Goal: Connect with others: Participate in discussion

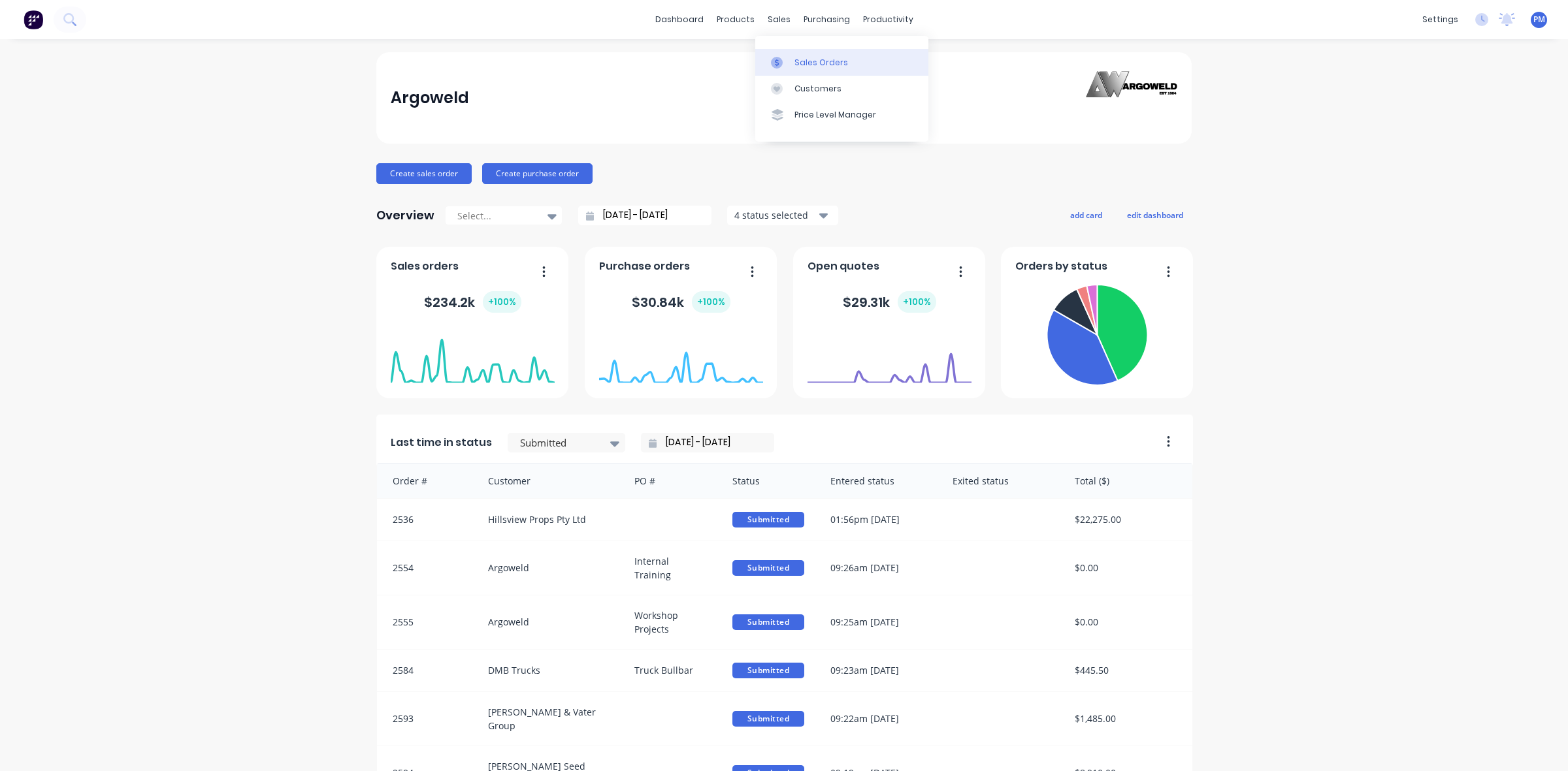
click at [802, 57] on div "Sales Orders" at bounding box center [820, 63] width 53 height 12
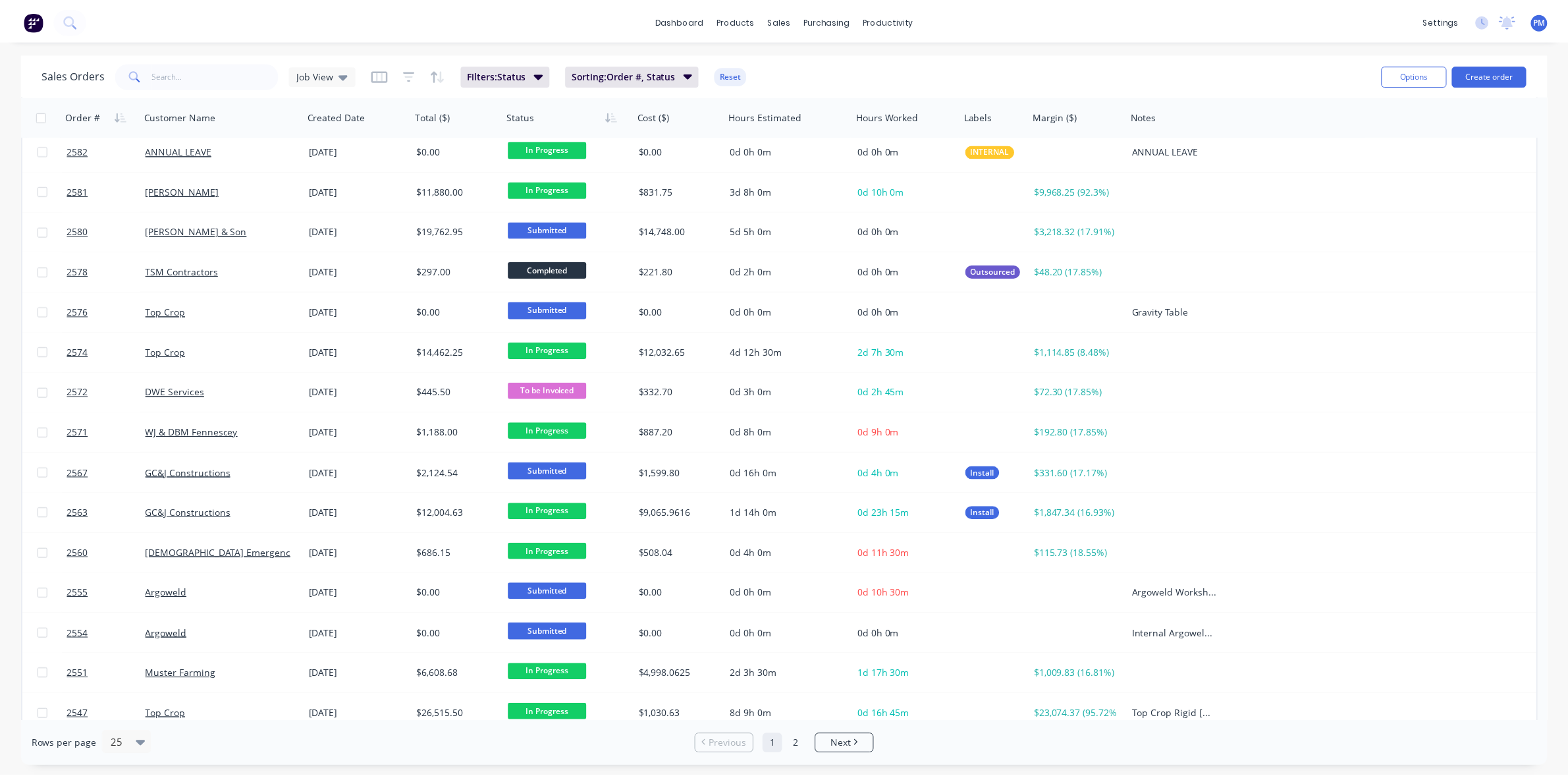
scroll to position [422, 0]
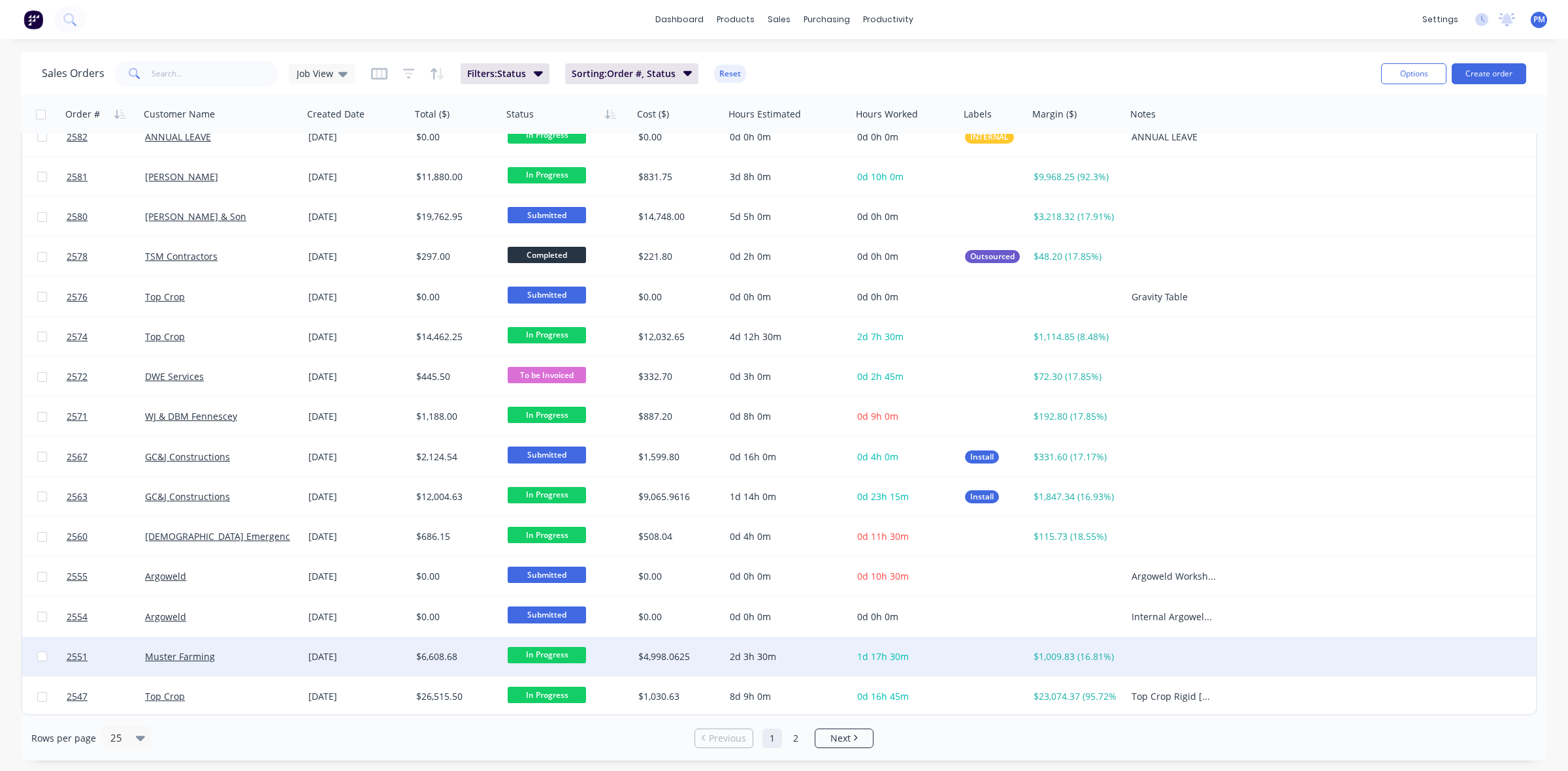
click at [236, 648] on div "Muster Farming" at bounding box center [221, 656] width 163 height 39
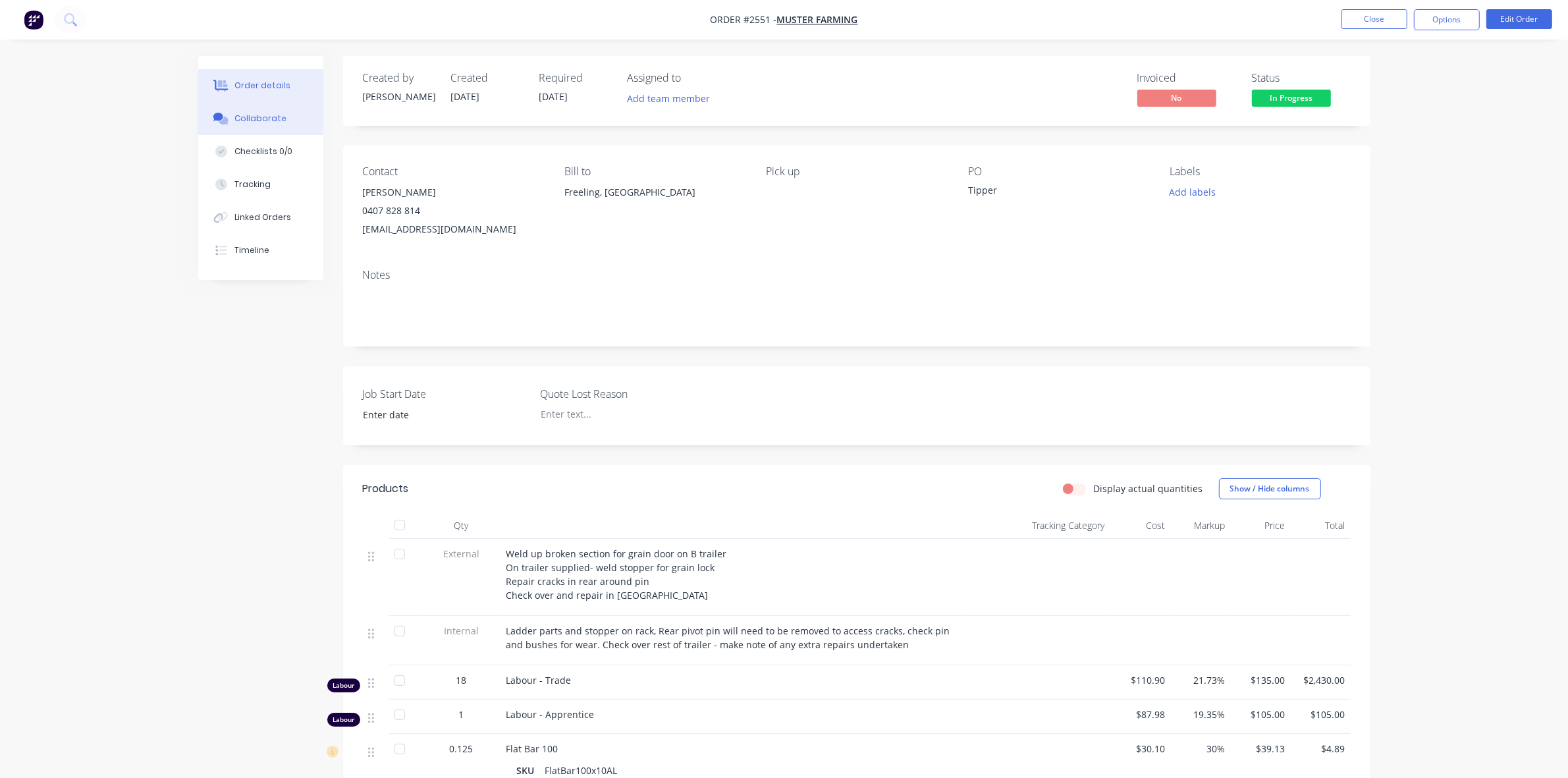
click at [279, 119] on div "Collaborate" at bounding box center [261, 119] width 52 height 12
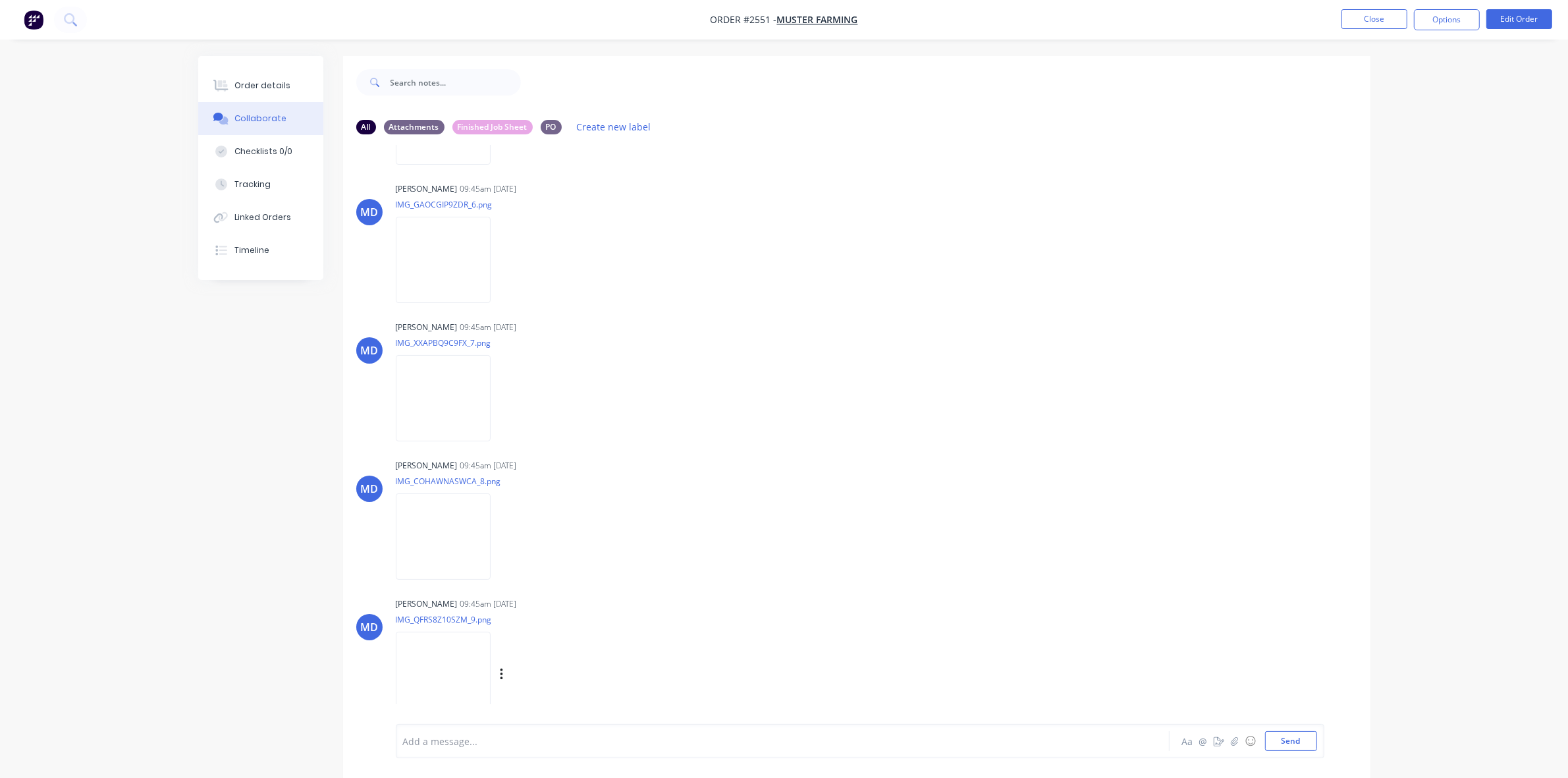
scroll to position [20, 0]
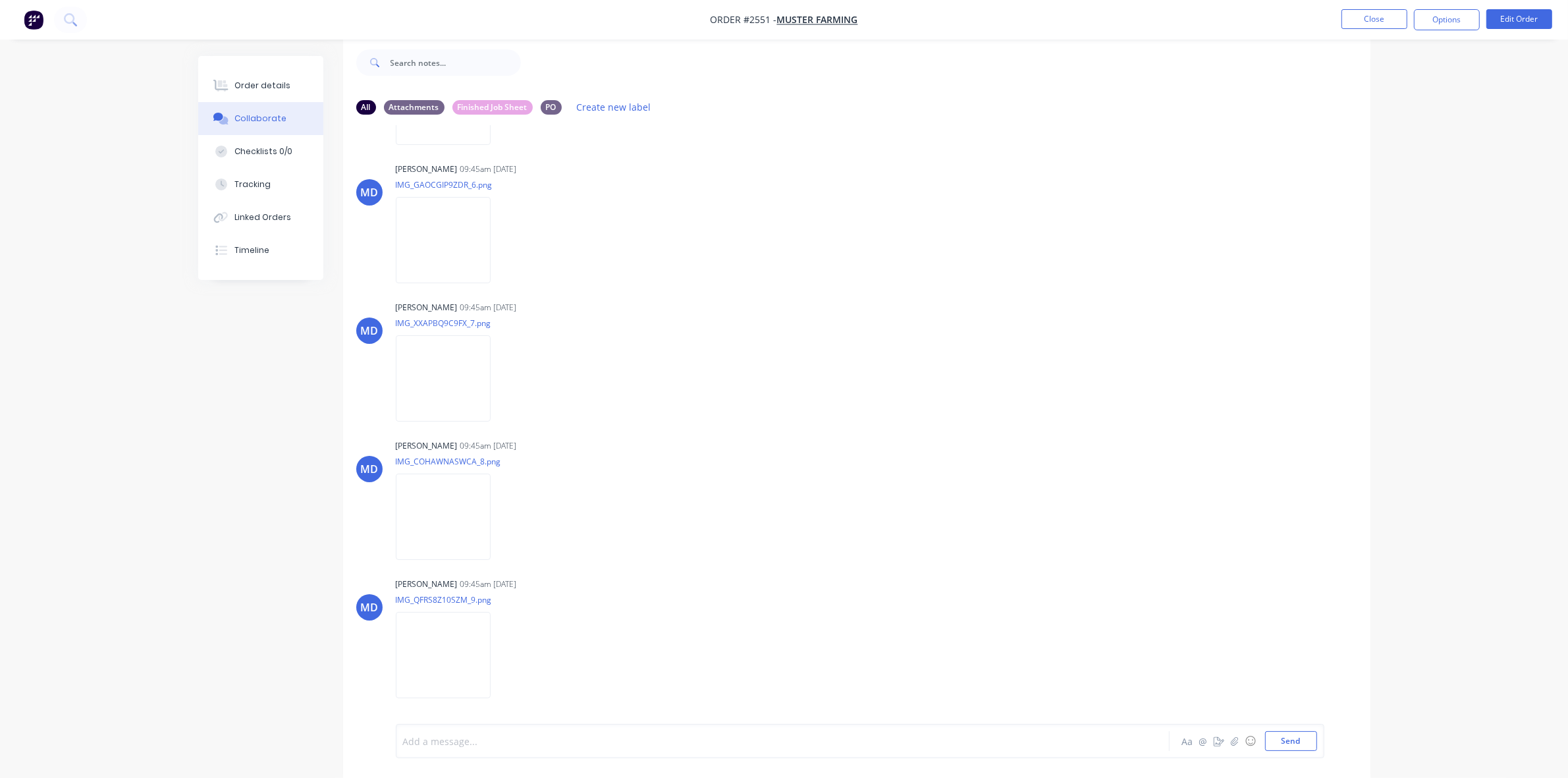
click at [420, 741] on div at bounding box center [746, 741] width 685 height 14
